Goal: Task Accomplishment & Management: Manage account settings

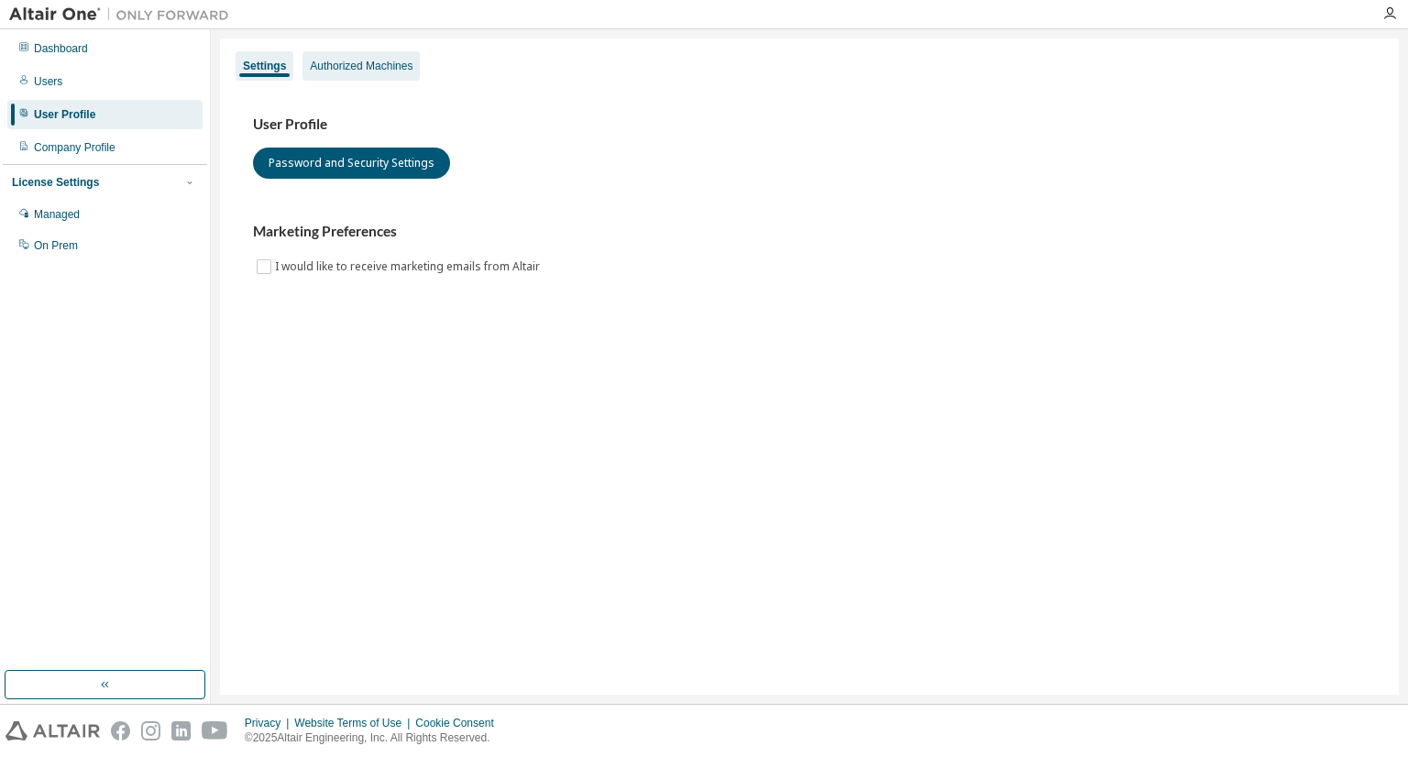
click at [331, 65] on div "Authorized Machines" at bounding box center [361, 66] width 103 height 15
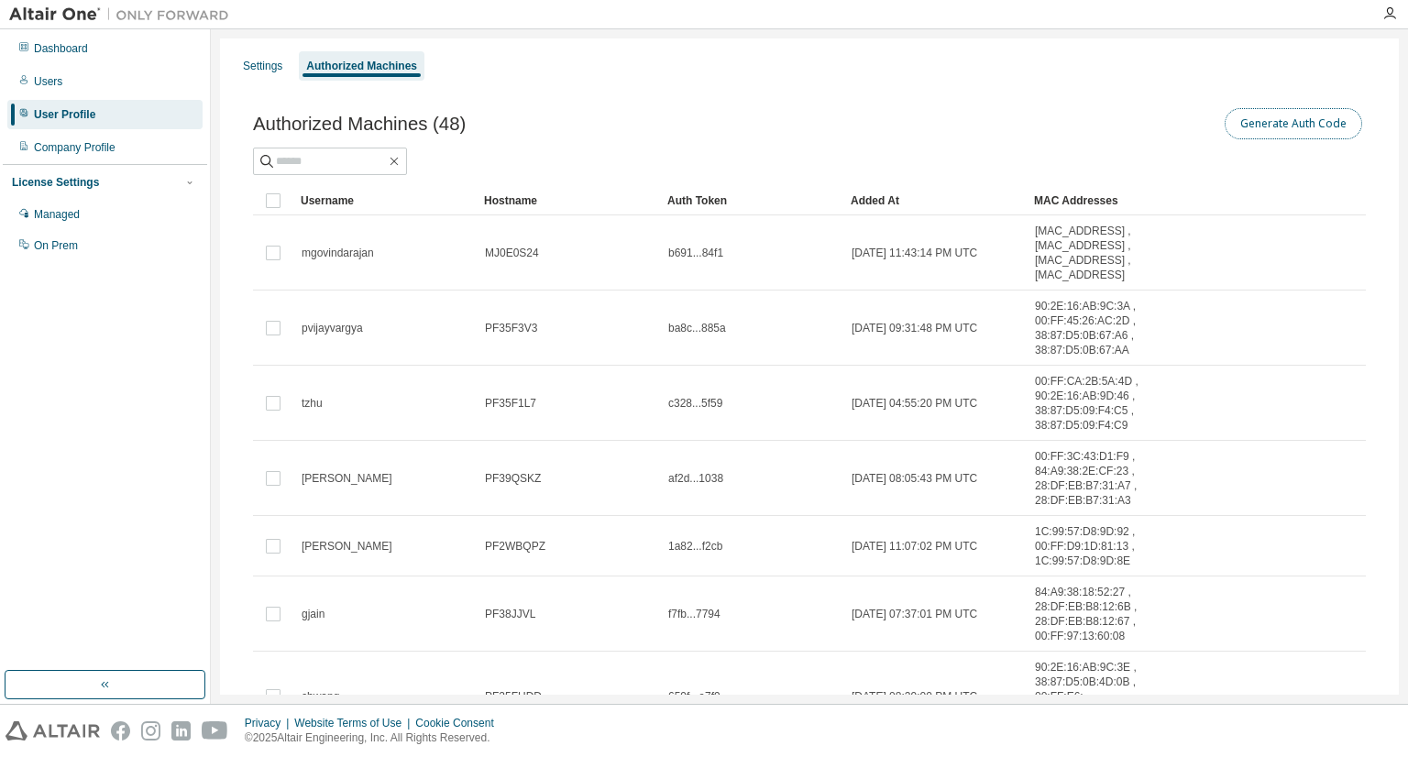
click at [1273, 116] on button "Generate Auth Code" at bounding box center [1293, 123] width 137 height 31
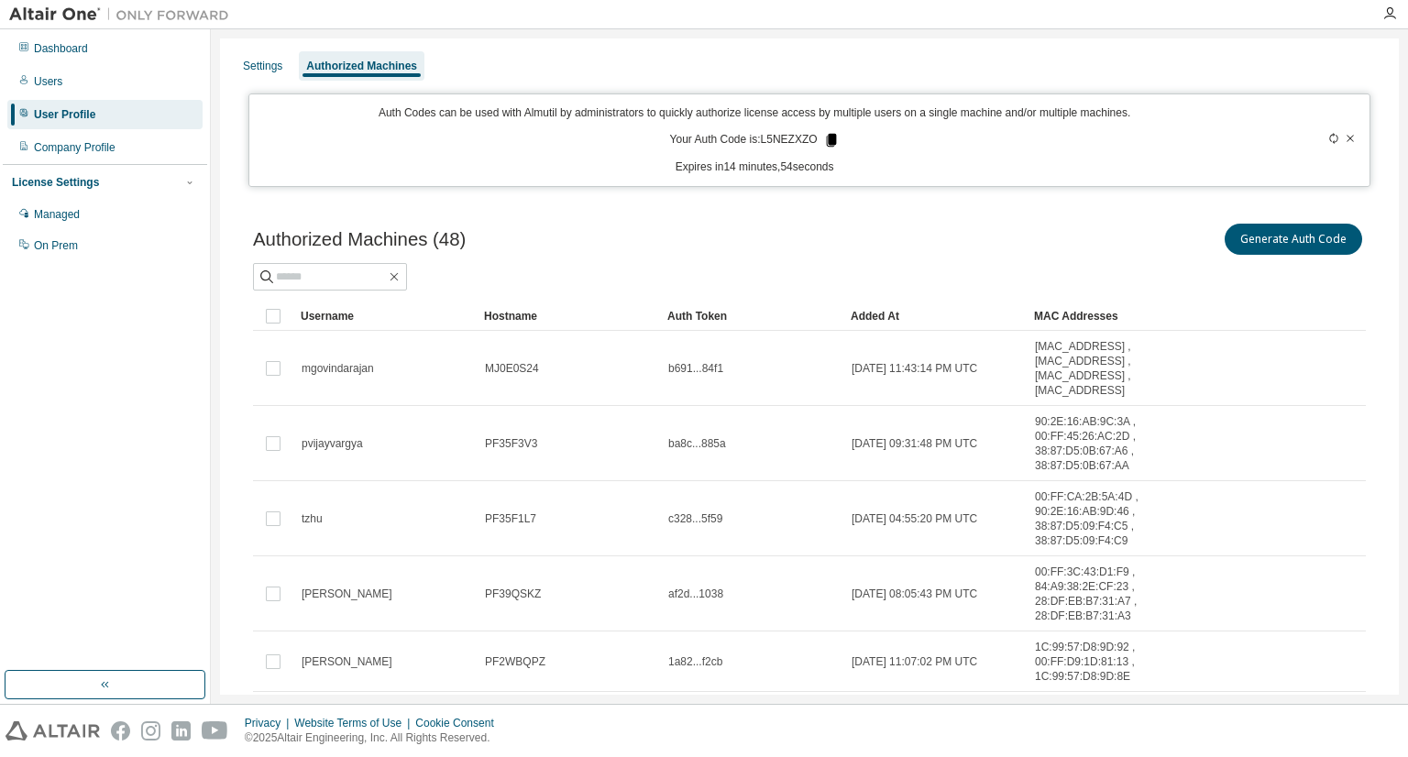
click at [823, 137] on icon at bounding box center [831, 140] width 16 height 16
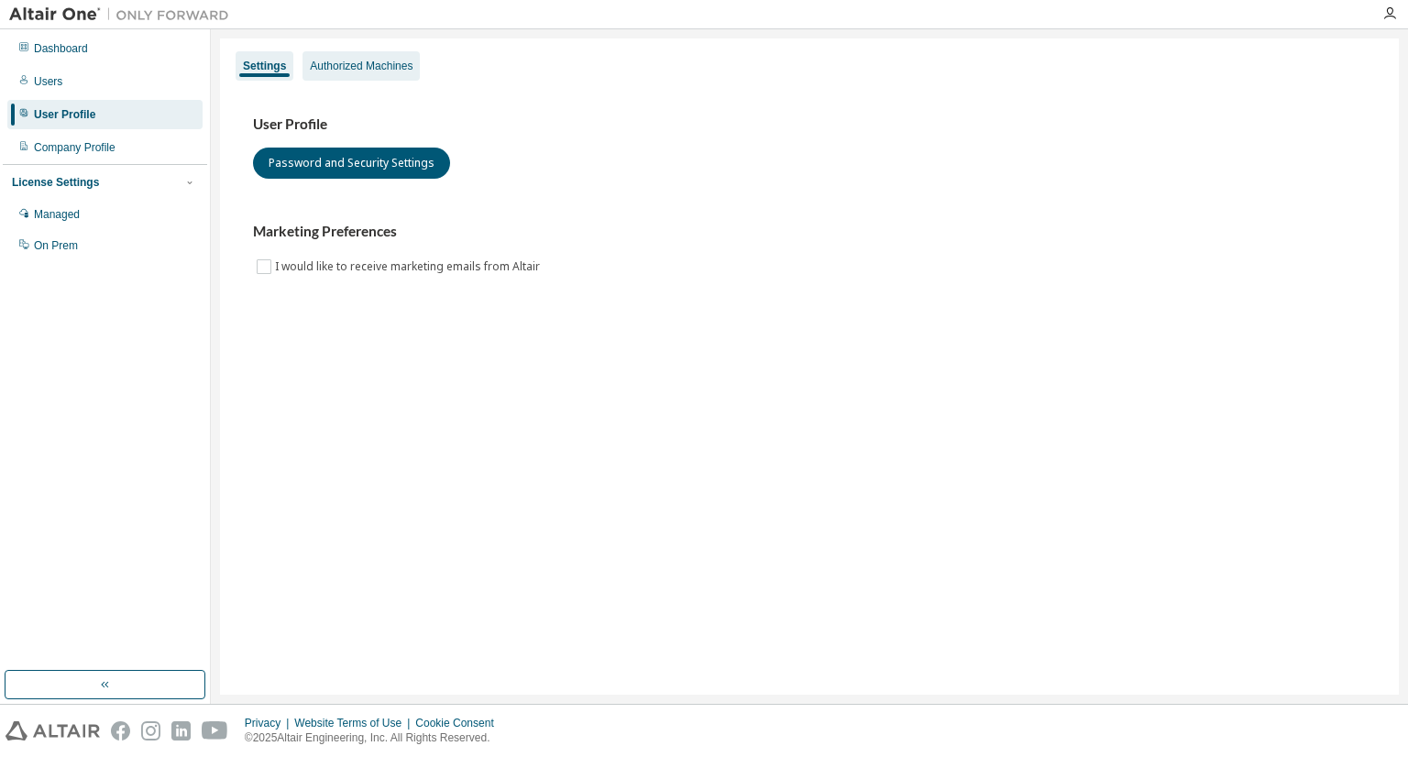
click at [373, 65] on div "Authorized Machines" at bounding box center [361, 66] width 103 height 15
